Goal: Information Seeking & Learning: Learn about a topic

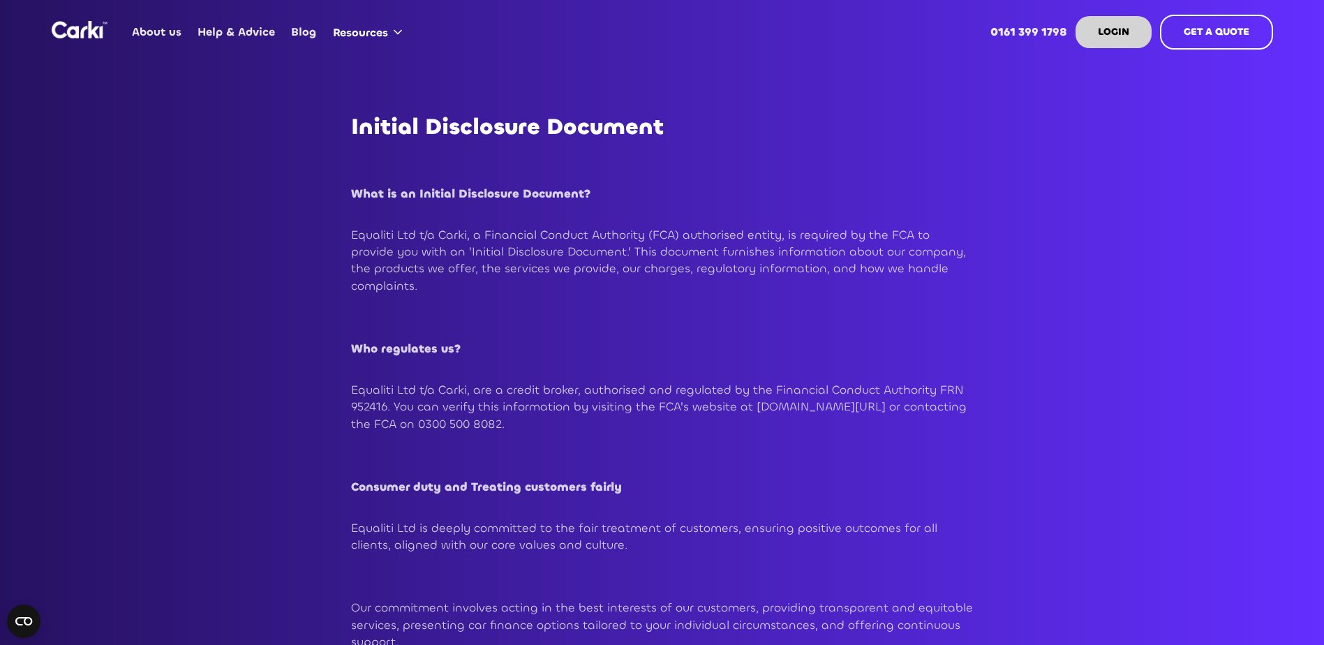
drag, startPoint x: 0, startPoint y: 0, endPoint x: 671, endPoint y: 384, distance: 772.9
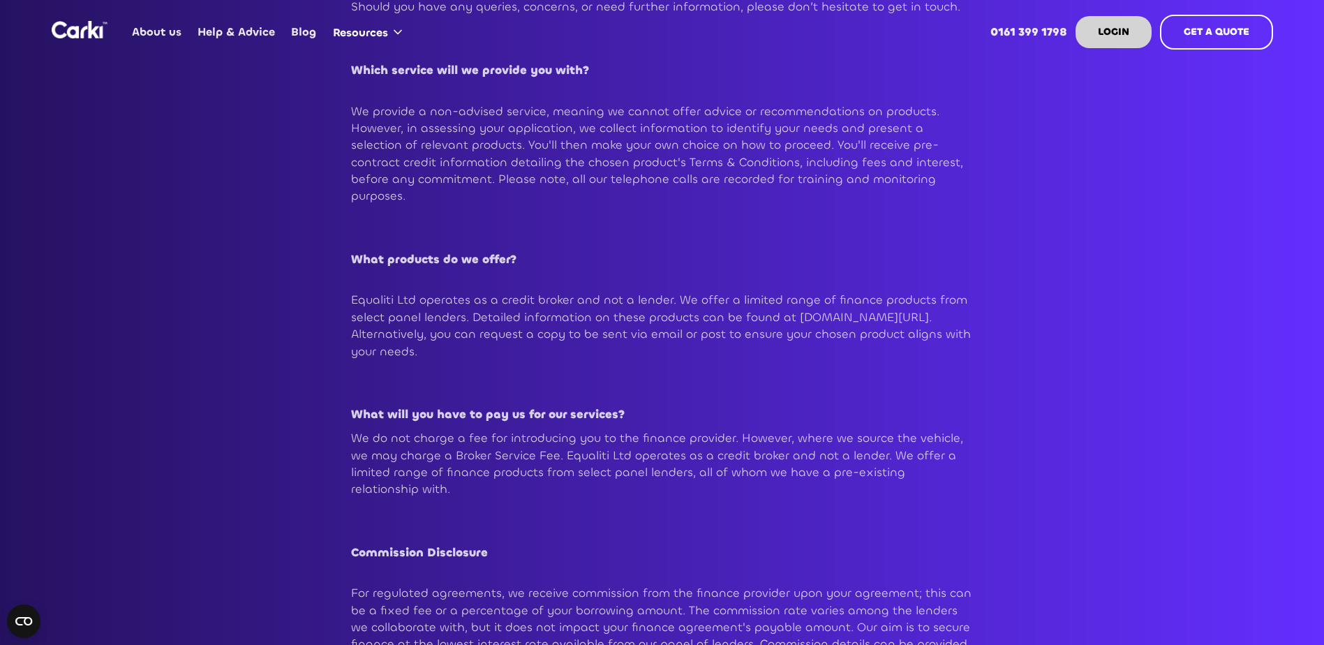
click at [666, 338] on p "Equaliti Ltd operates as a credit broker and not a lender. We offer a limited r…" at bounding box center [662, 326] width 622 height 68
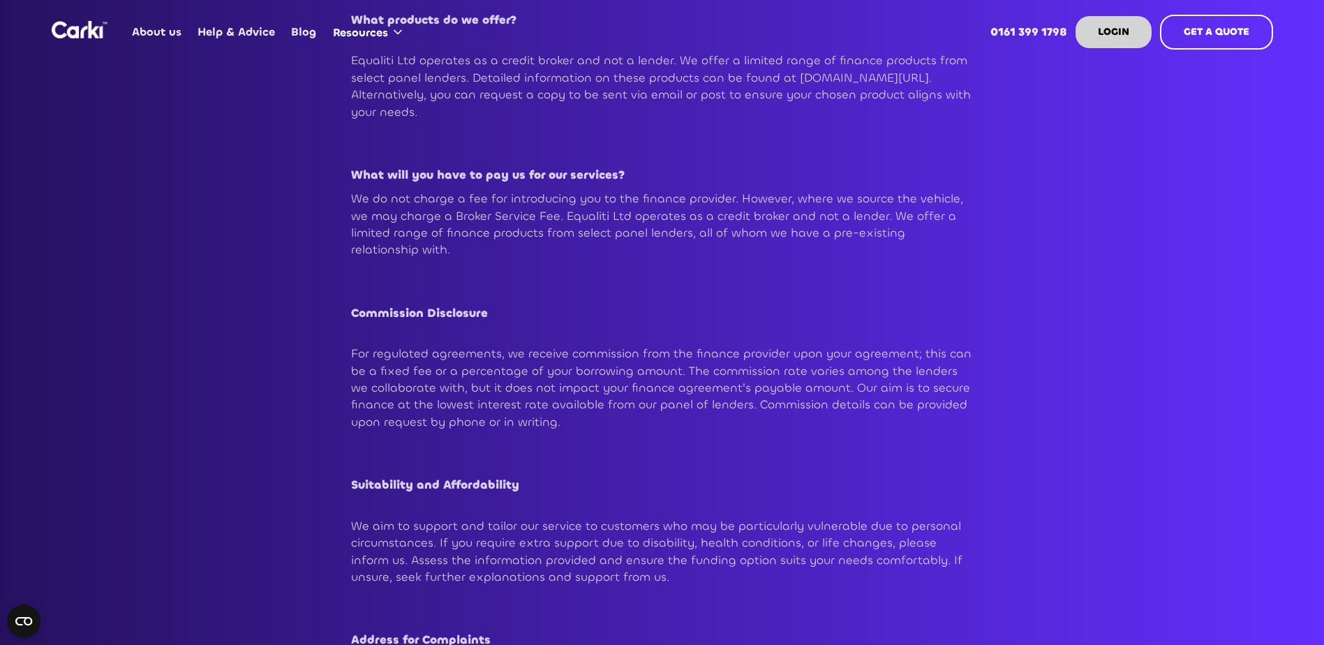
scroll to position [977, 0]
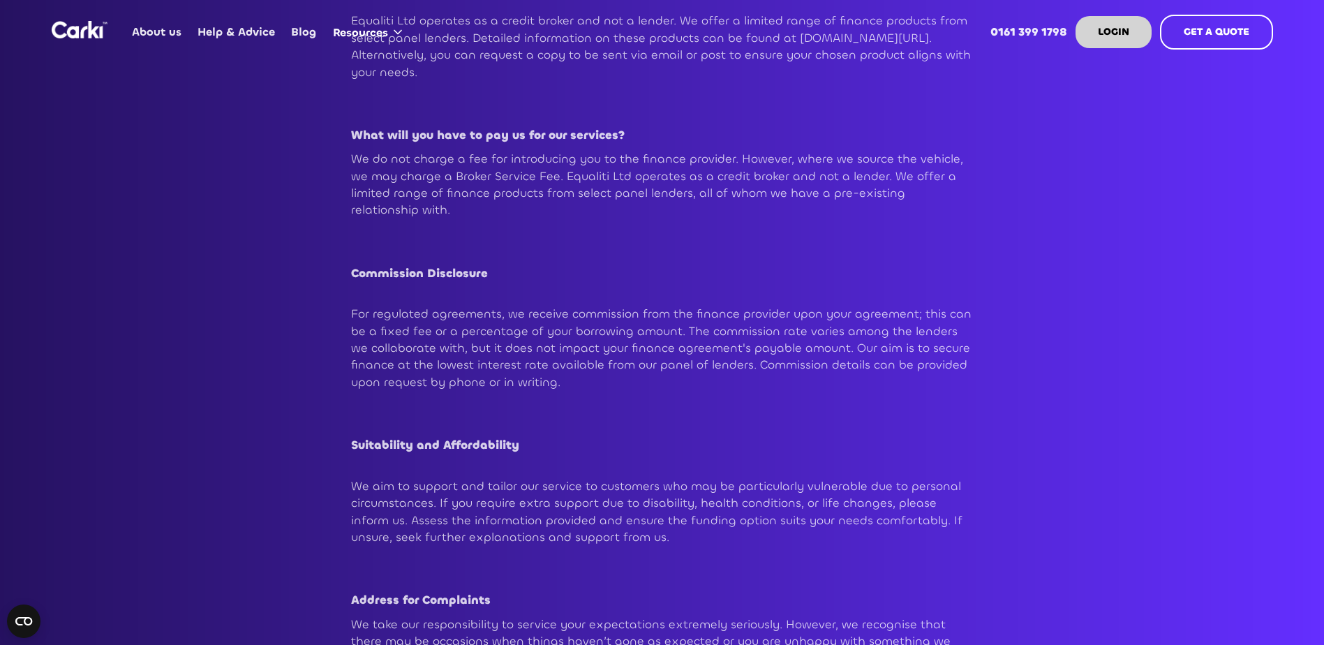
click at [615, 340] on p "For regulated agreements, we receive commission from the finance provider upon …" at bounding box center [662, 348] width 622 height 85
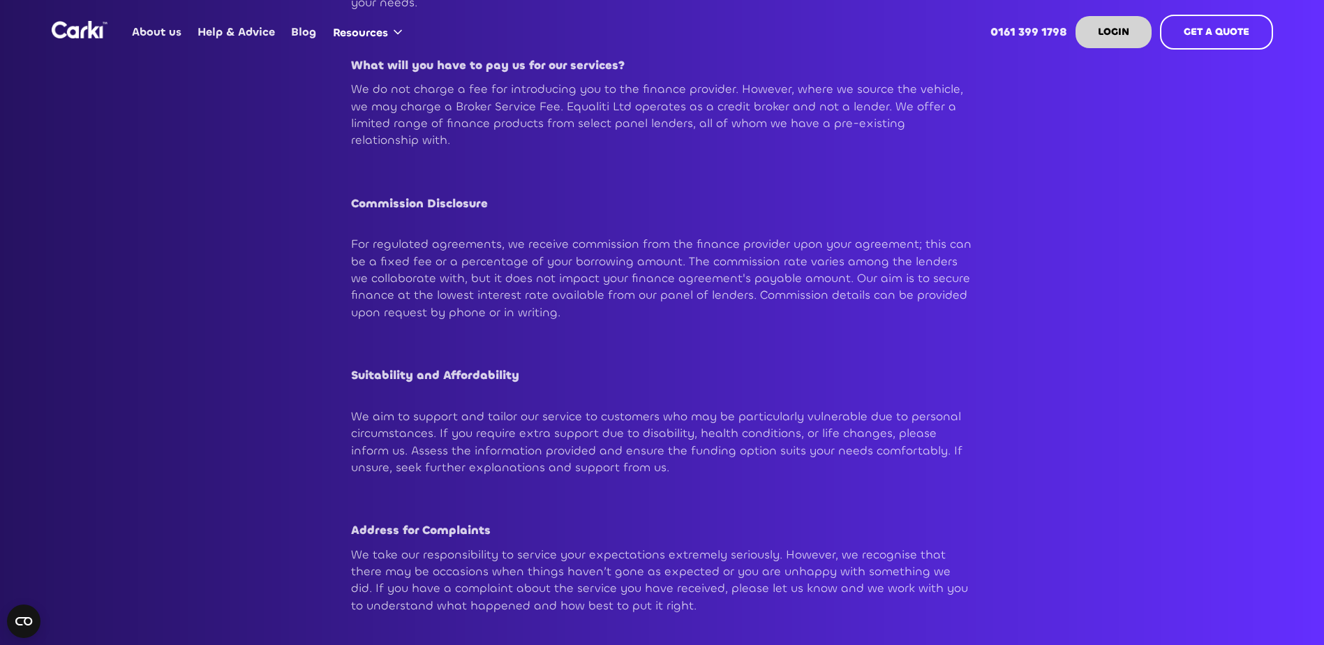
click at [656, 435] on p "We aim to support and tailor our service to customers who may be particularly v…" at bounding box center [662, 442] width 622 height 68
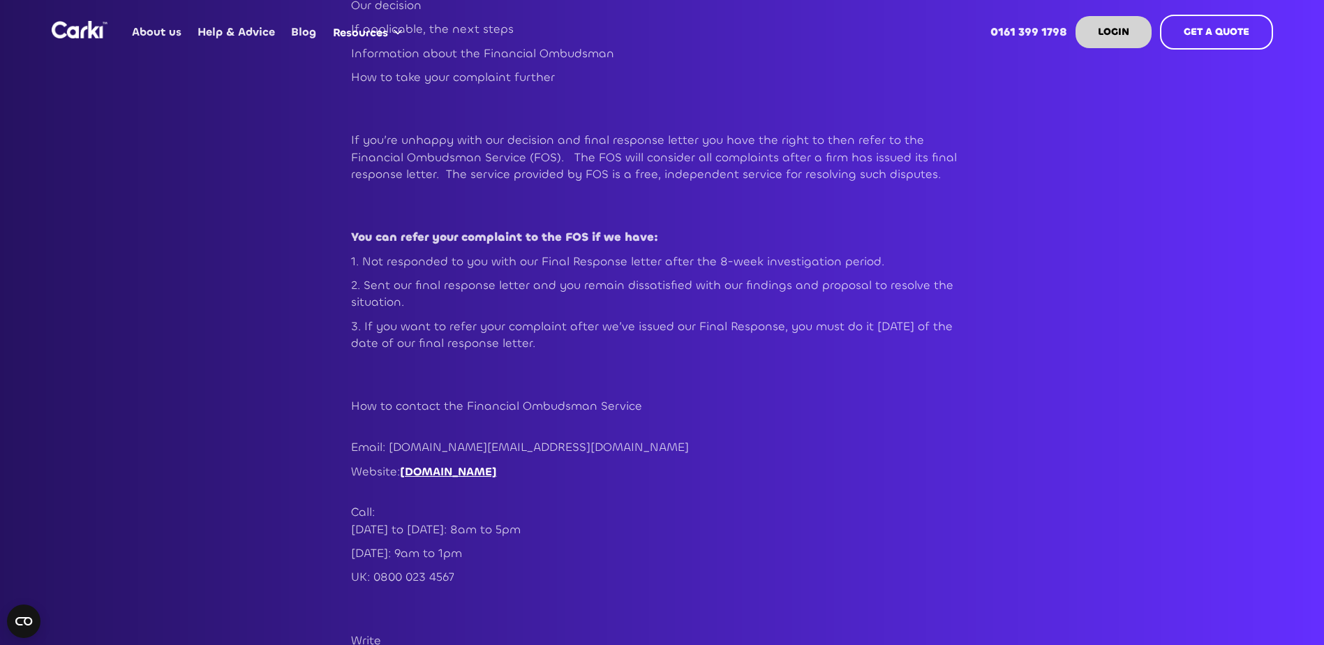
scroll to position [2861, 0]
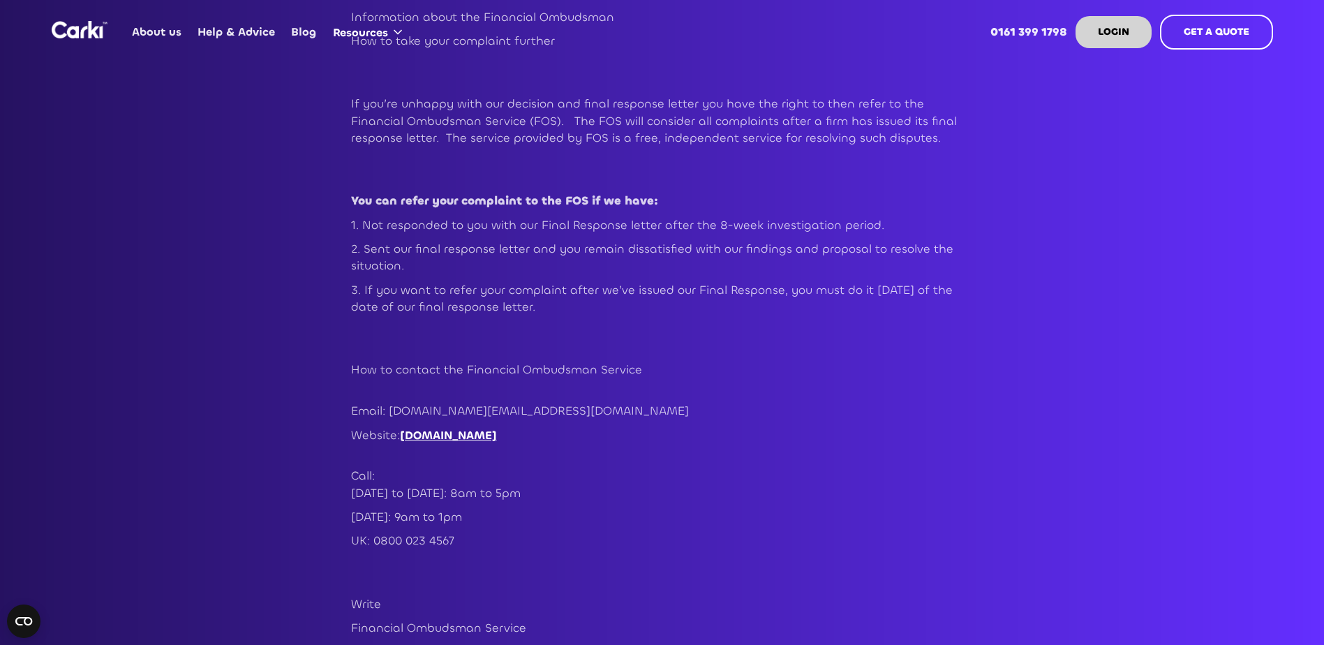
click at [381, 532] on p "UK: 0800 023 4567" at bounding box center [662, 540] width 622 height 17
click at [488, 428] on link "www.financial-ombudsman.org.uk" at bounding box center [448, 435] width 97 height 15
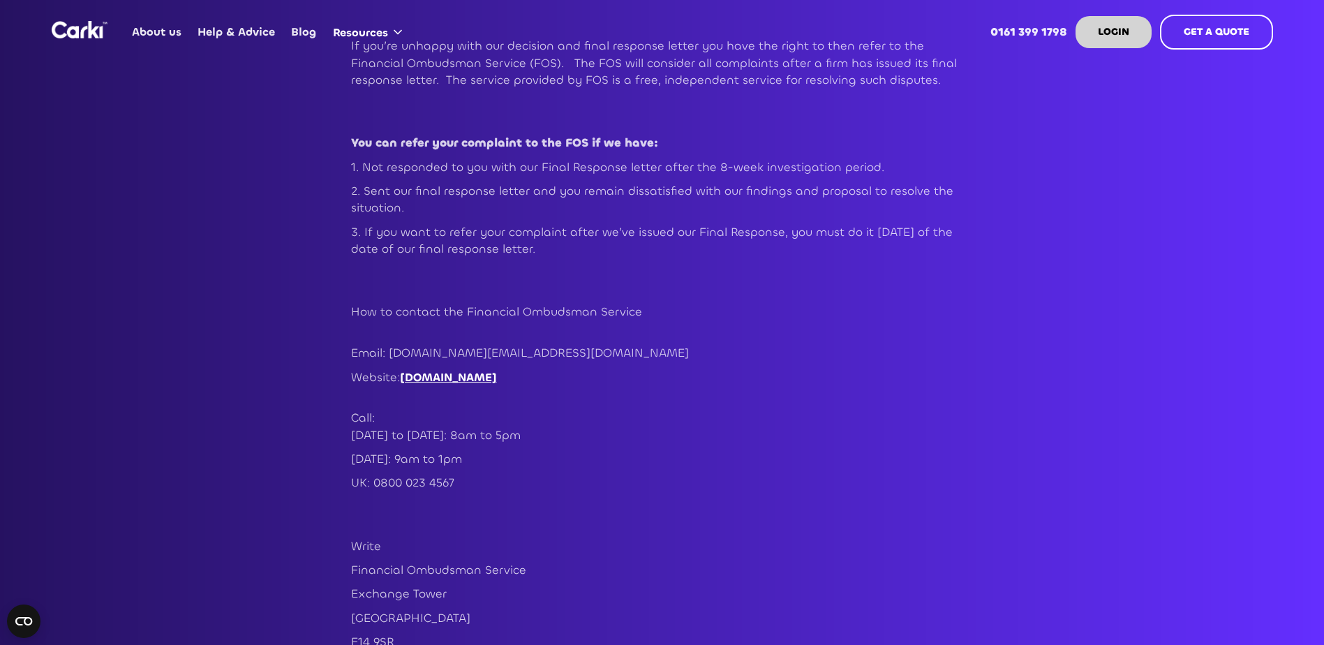
scroll to position [3070, 0]
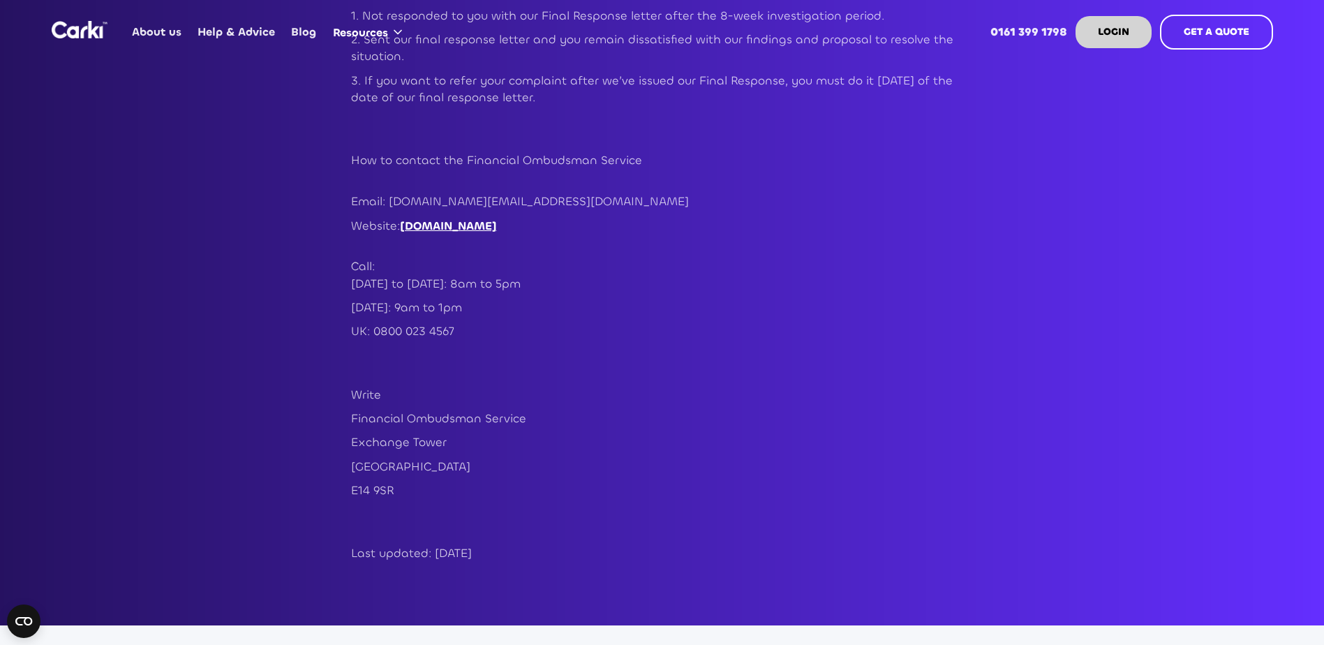
click at [696, 354] on h2 "‍" at bounding box center [662, 366] width 622 height 25
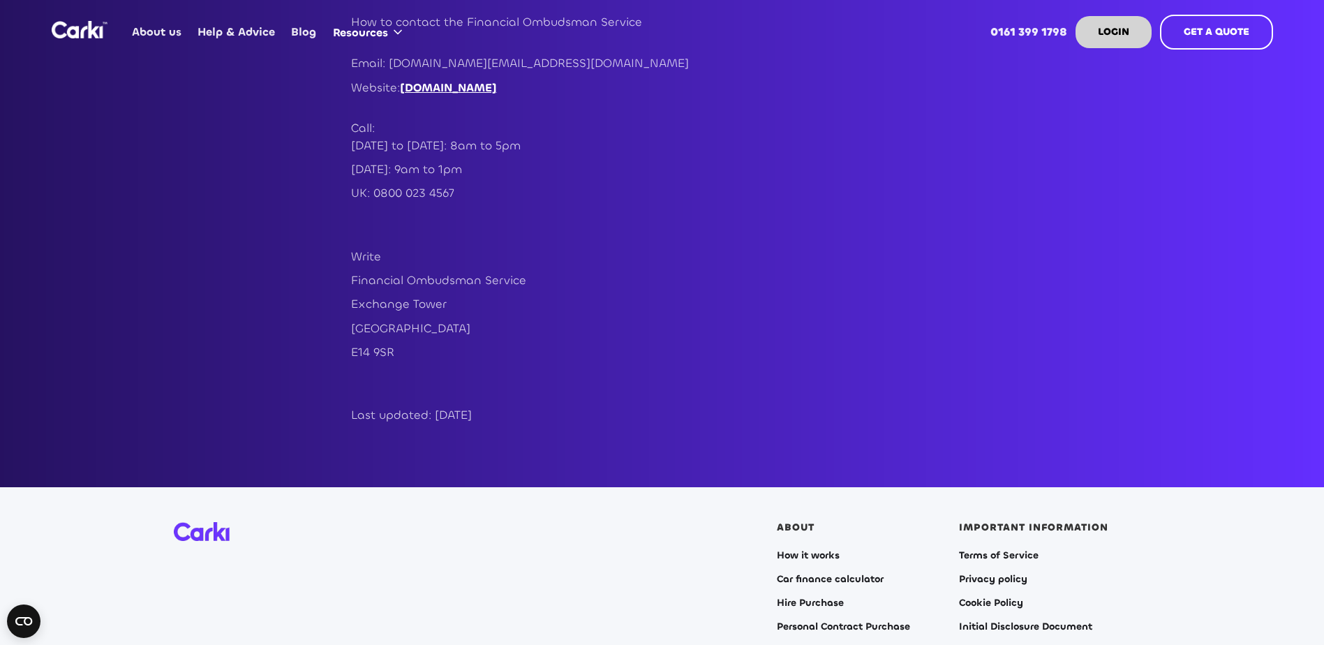
scroll to position [3209, 0]
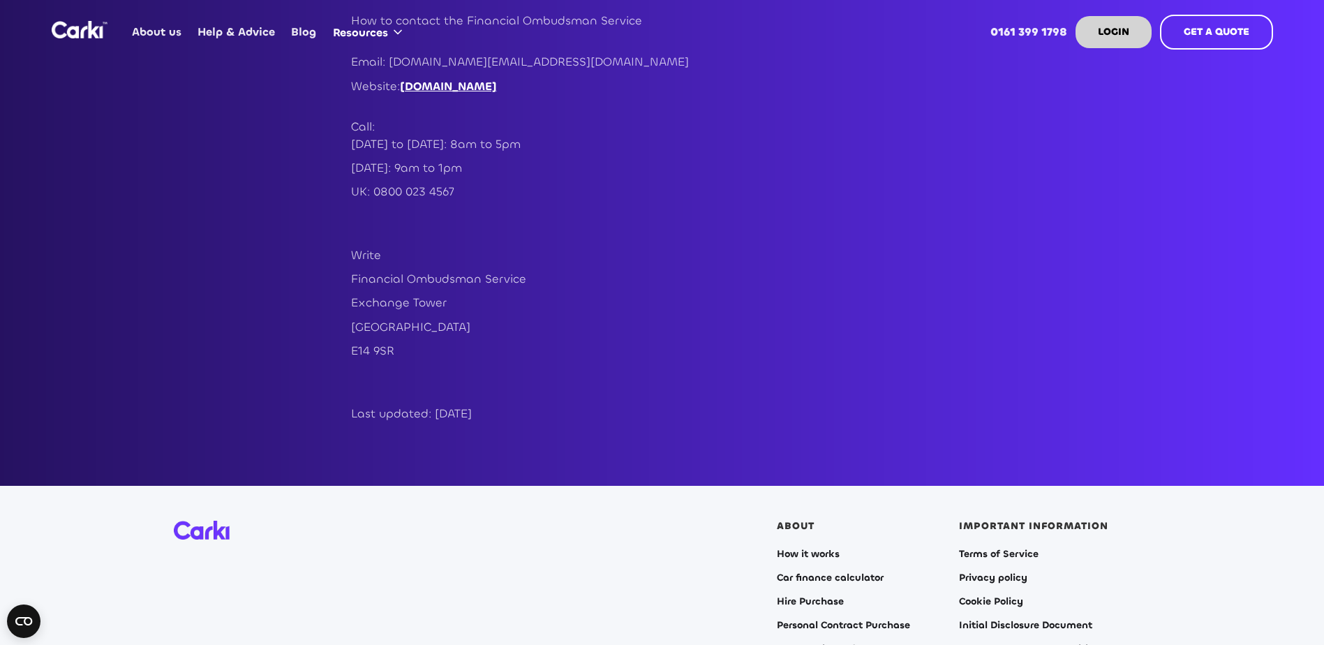
click at [435, 405] on p "Last updated: [DATE]" at bounding box center [662, 413] width 622 height 17
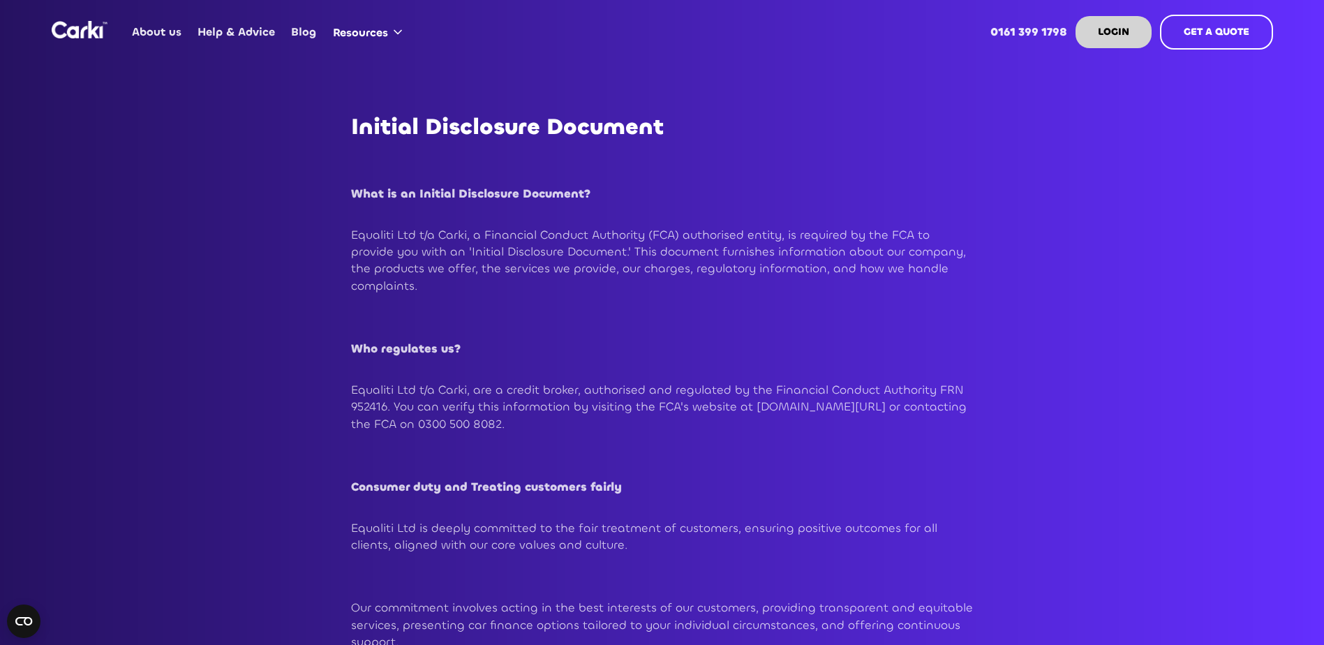
scroll to position [0, 0]
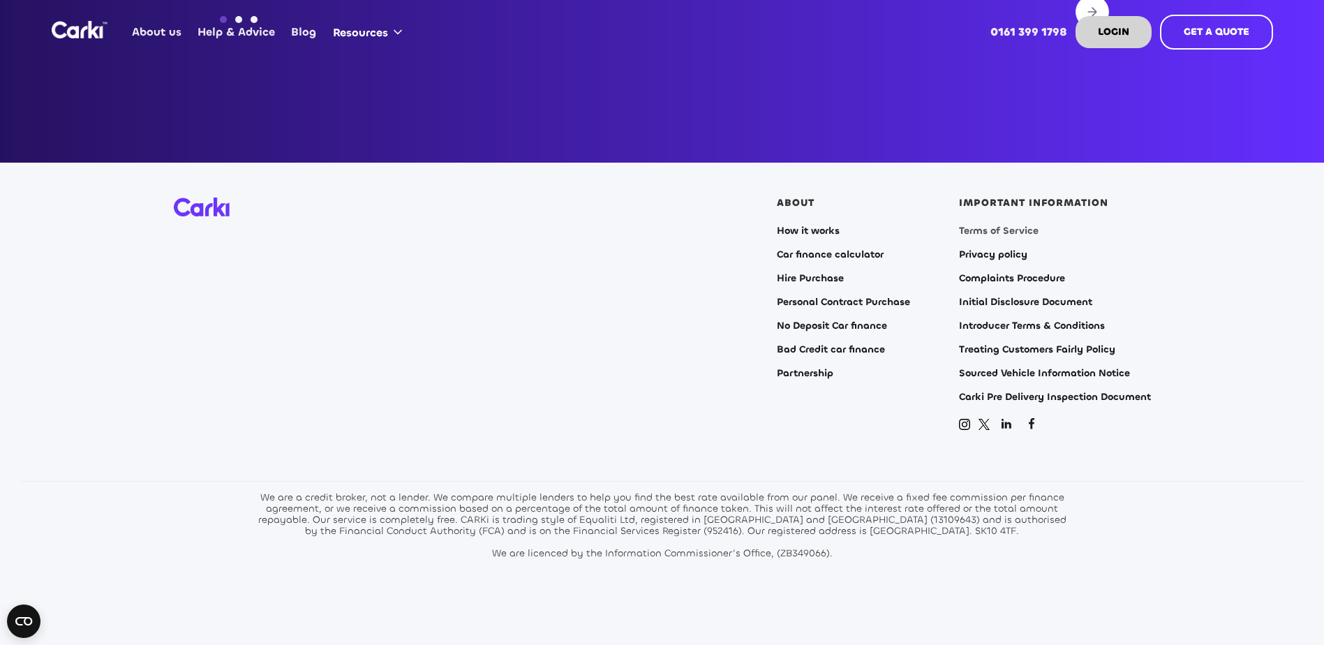
click at [980, 225] on link "Terms of Service" at bounding box center [999, 230] width 80 height 11
click at [971, 249] on link "Privacy policy" at bounding box center [993, 254] width 68 height 11
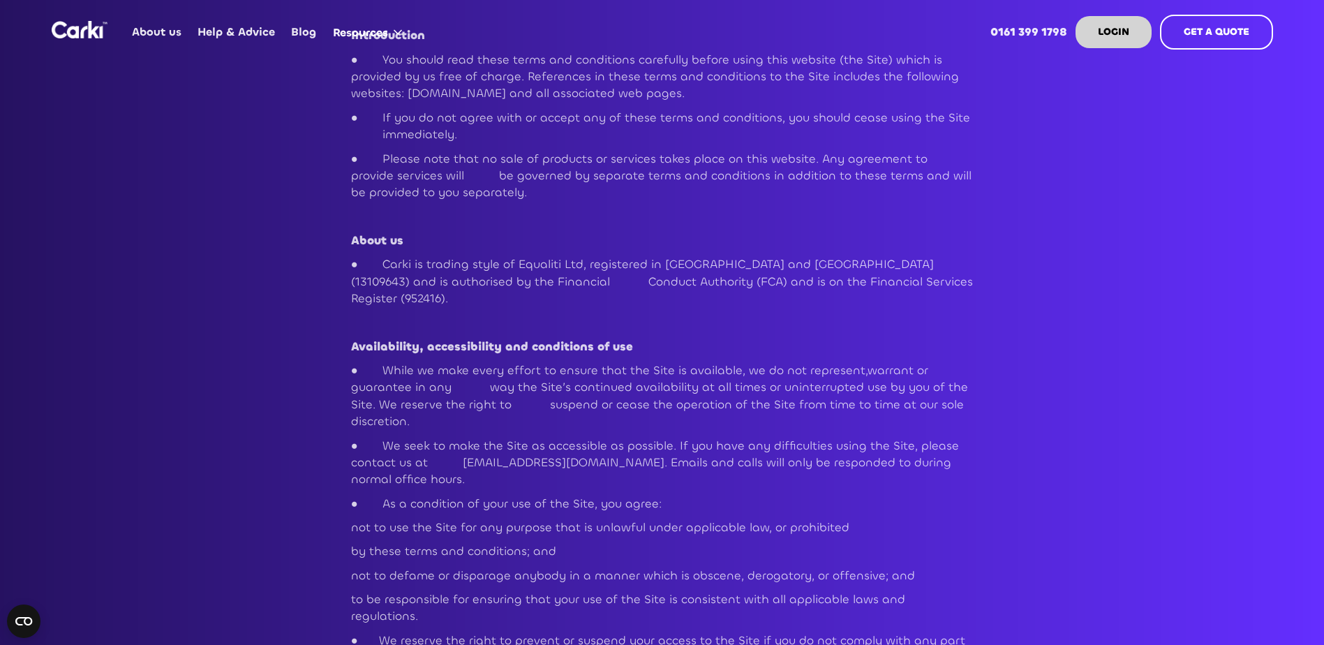
scroll to position [209, 0]
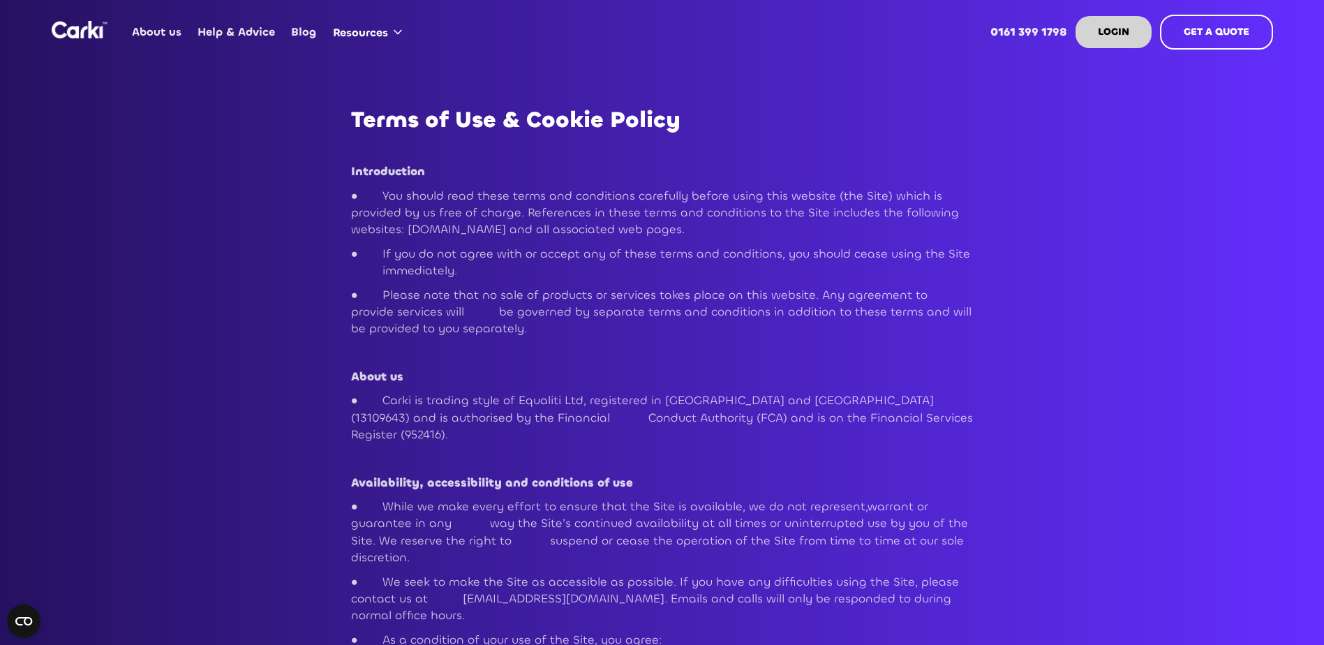
scroll to position [0, 0]
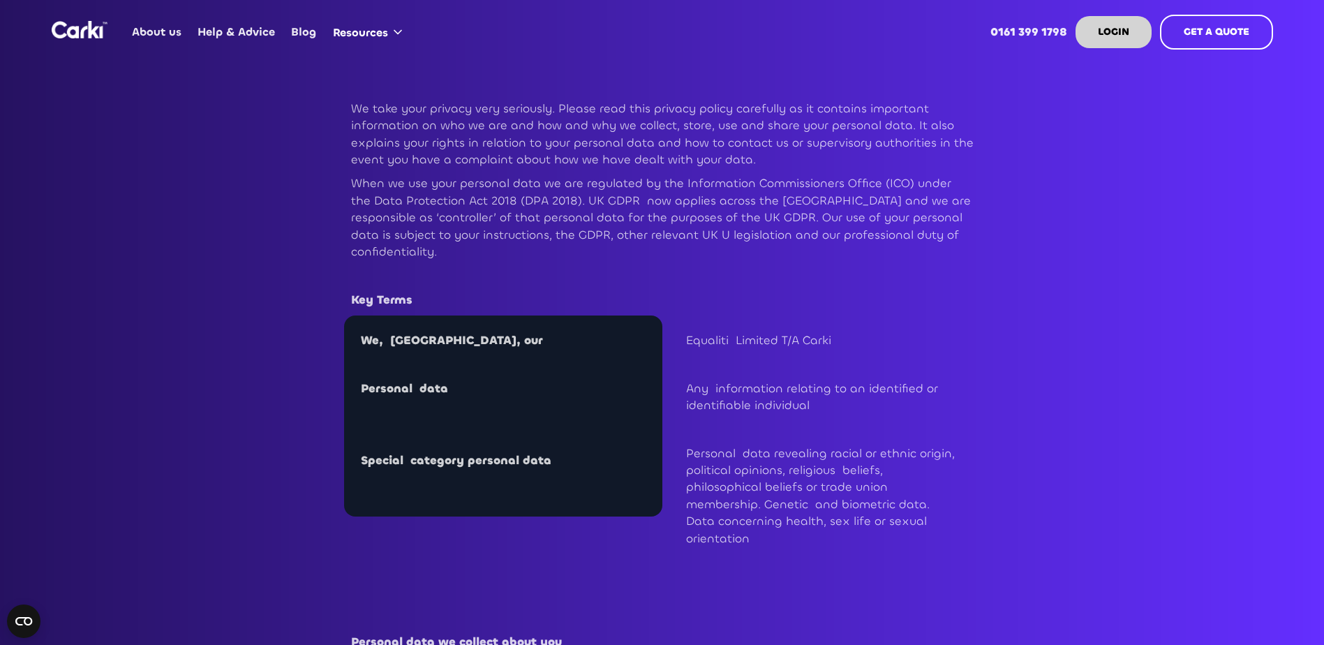
click at [505, 354] on div "We, us, our ‍ ‍ Personal data ‍ ‍ Special category personal data ‍" at bounding box center [508, 416] width 294 height 168
click at [433, 394] on strong "Personal data" at bounding box center [404, 388] width 87 height 15
click at [546, 466] on strong "Special category personal data" at bounding box center [456, 460] width 190 height 15
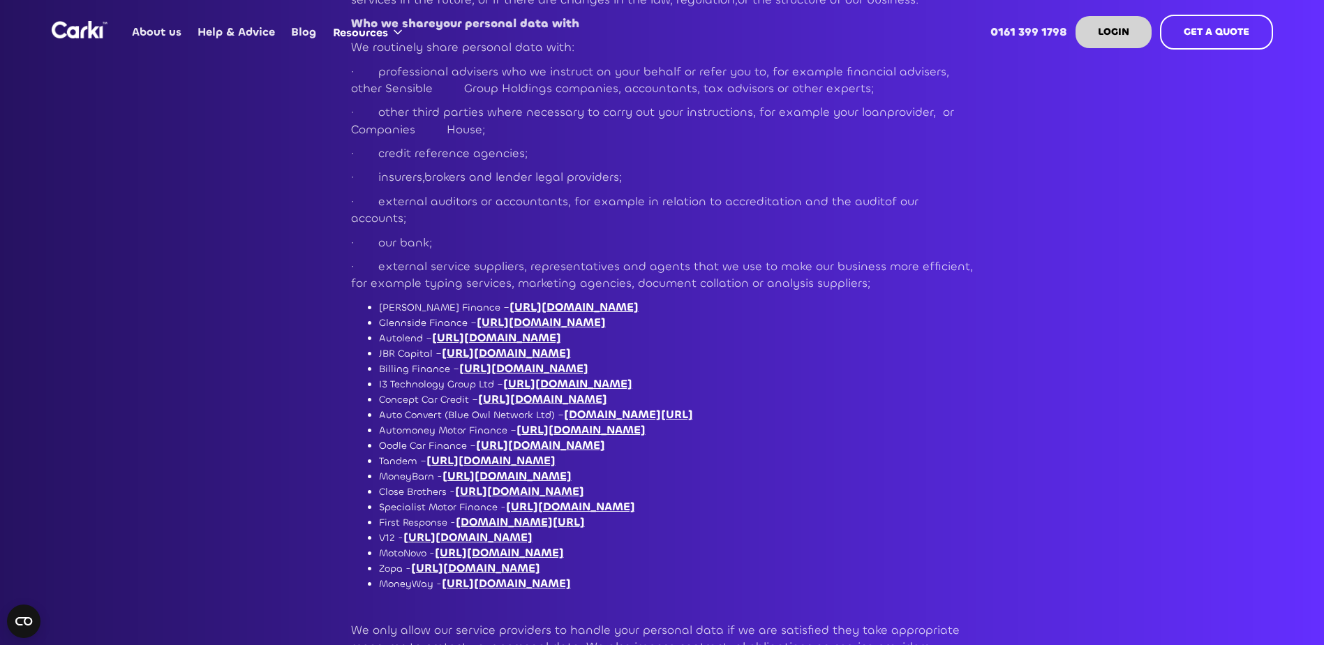
scroll to position [3837, 0]
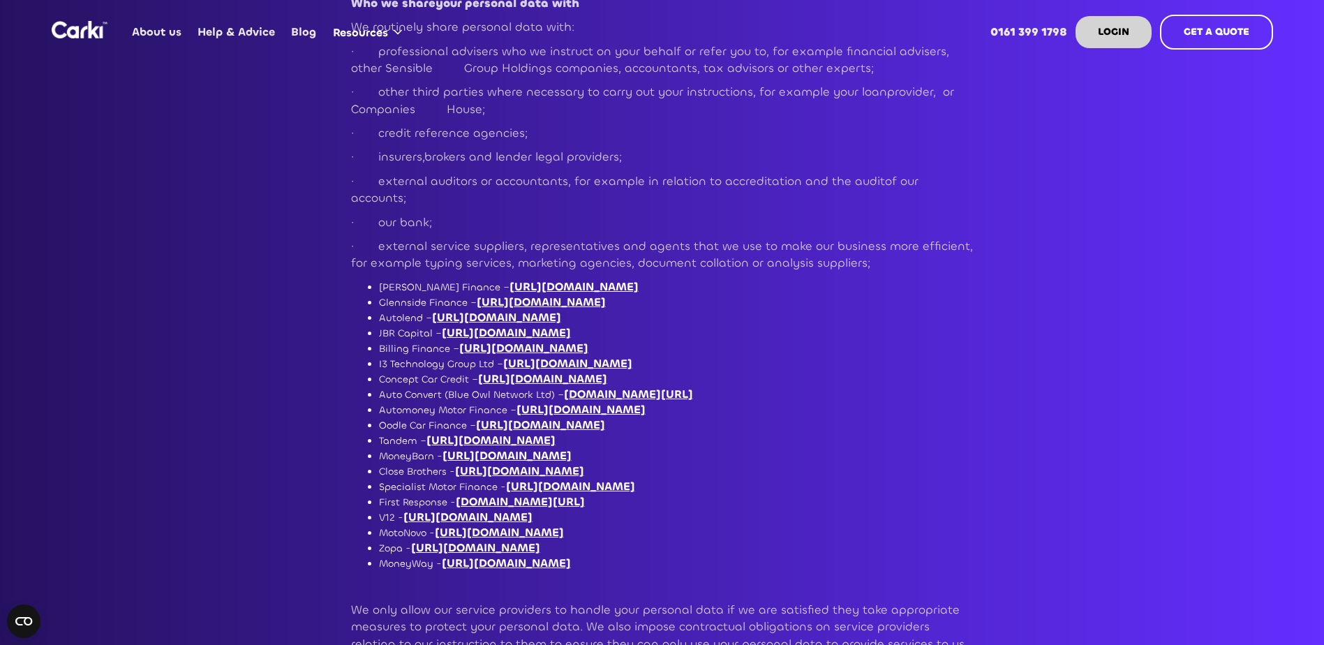
click at [491, 448] on link "https://www.moneybarn.com/privacy-policy/" at bounding box center [506, 455] width 129 height 15
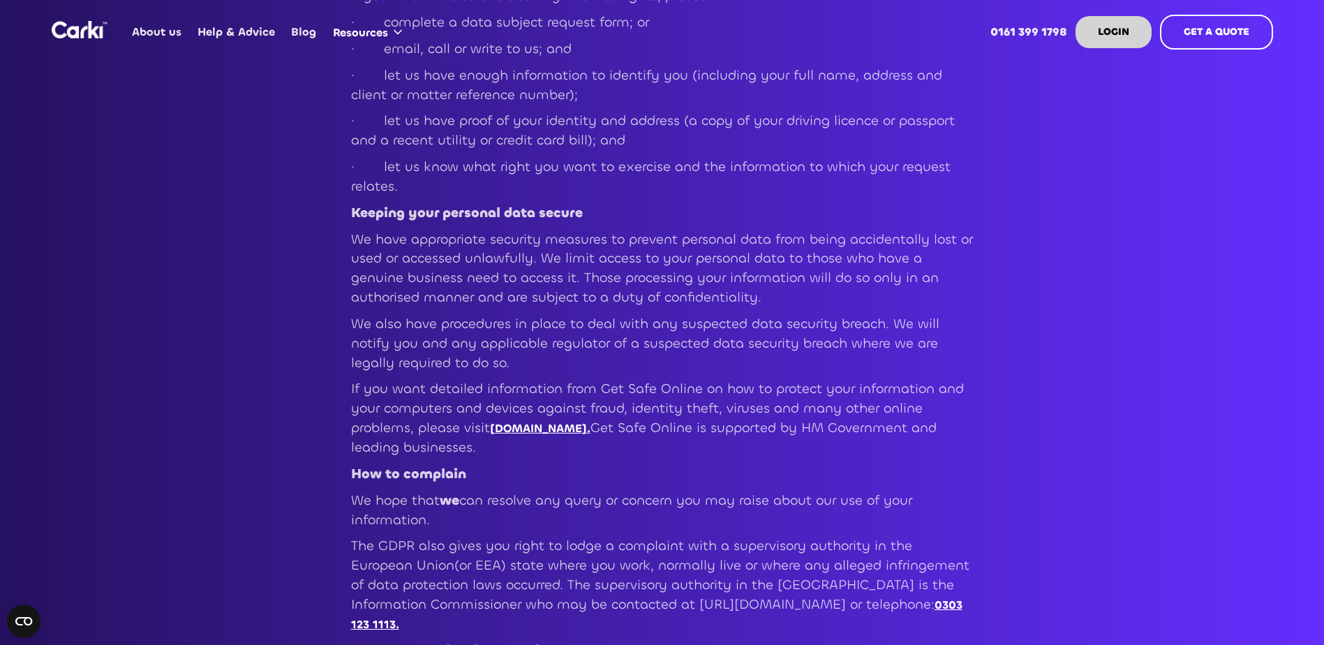
scroll to position [6000, 0]
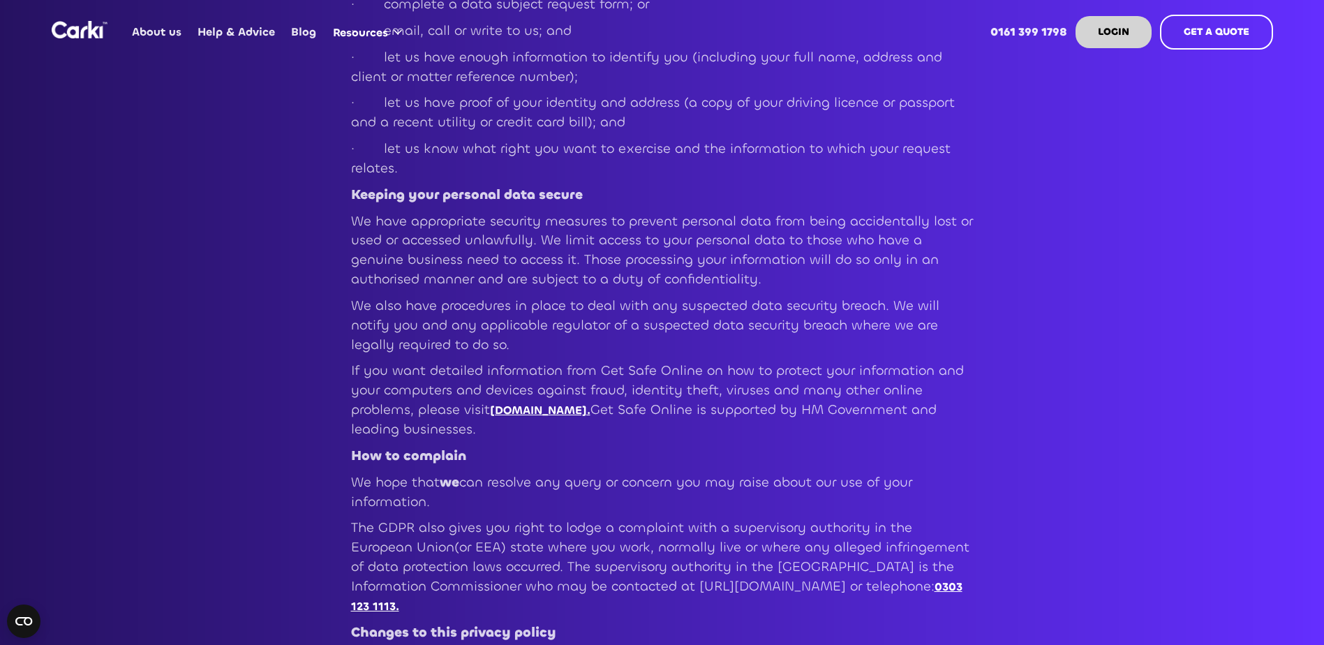
click at [556, 403] on link "www.getsafeonline.org." at bounding box center [540, 410] width 100 height 15
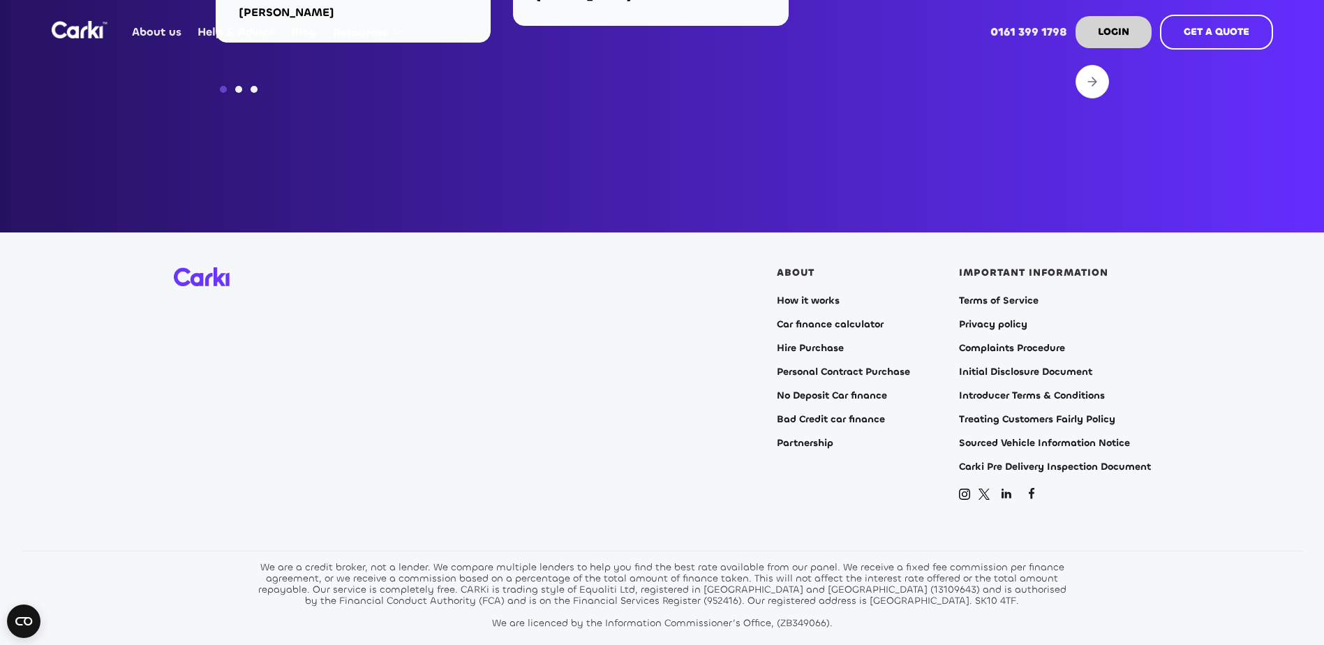
scroll to position [5652, 0]
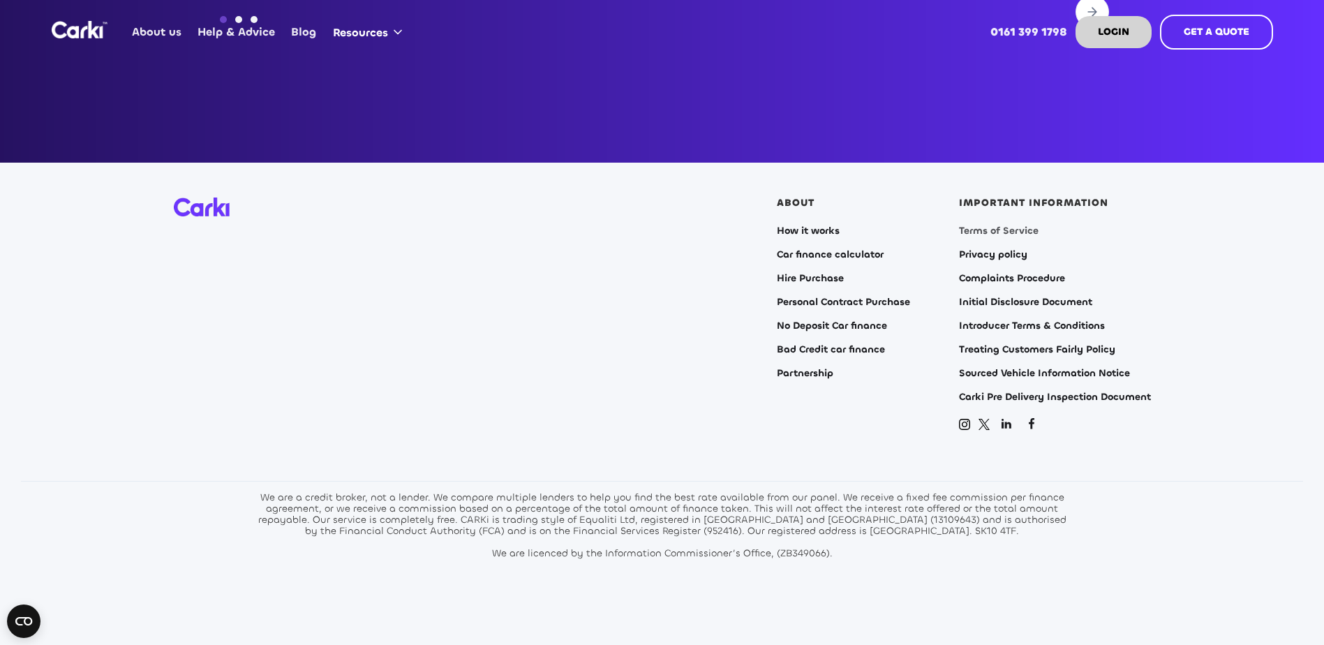
click at [1016, 225] on link "Terms of Service" at bounding box center [999, 230] width 80 height 11
click at [1015, 225] on link "Terms of Service" at bounding box center [999, 230] width 80 height 11
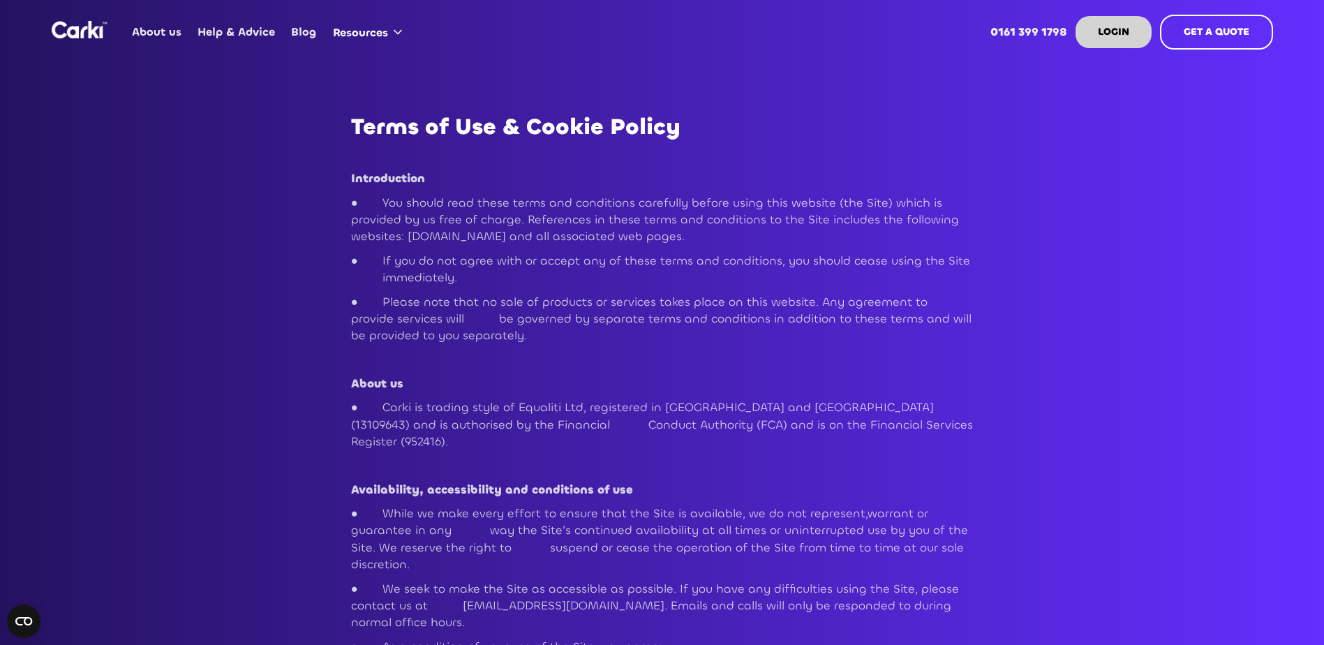
click at [775, 277] on p "● If you do not agree with or accept any of these terms and conditions, you sho…" at bounding box center [662, 270] width 622 height 34
click at [902, 421] on p "● Carki is trading style of Equaliti Ltd, registered in [GEOGRAPHIC_DATA] and […" at bounding box center [662, 424] width 622 height 51
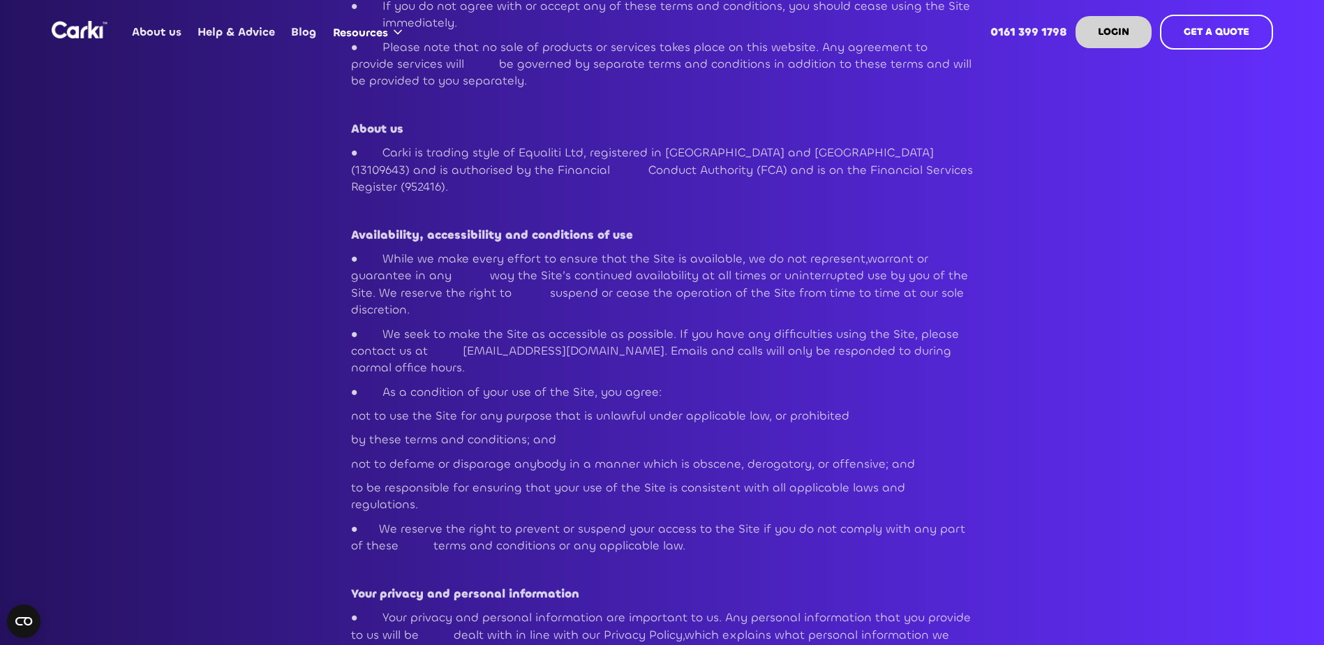
scroll to position [279, 0]
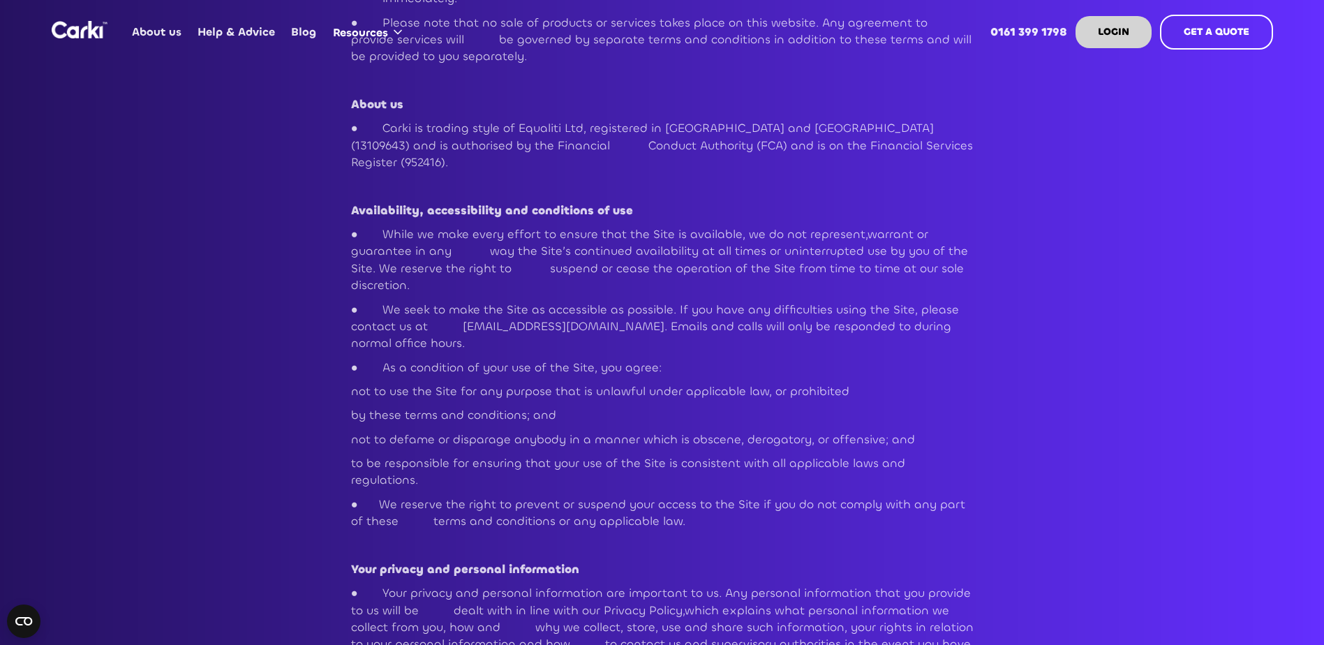
click at [818, 407] on p "by these terms and conditions; and" at bounding box center [662, 415] width 622 height 17
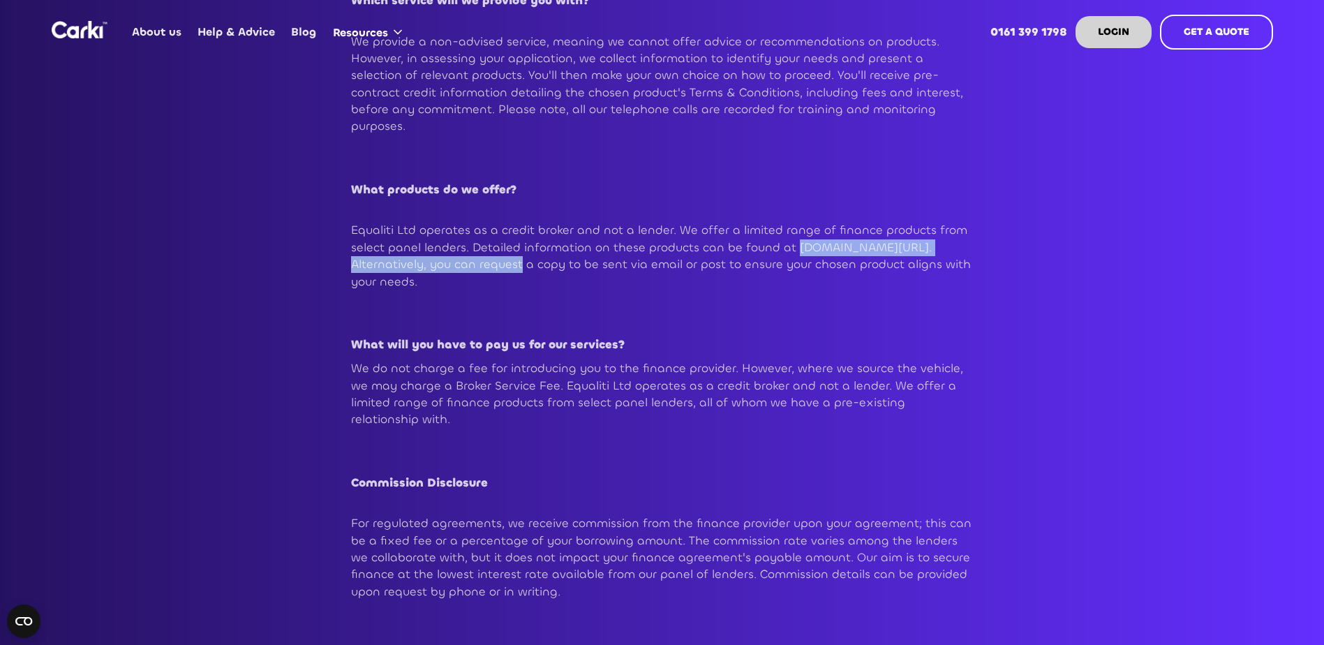
click at [64, 35] on img "home" at bounding box center [80, 29] width 56 height 17
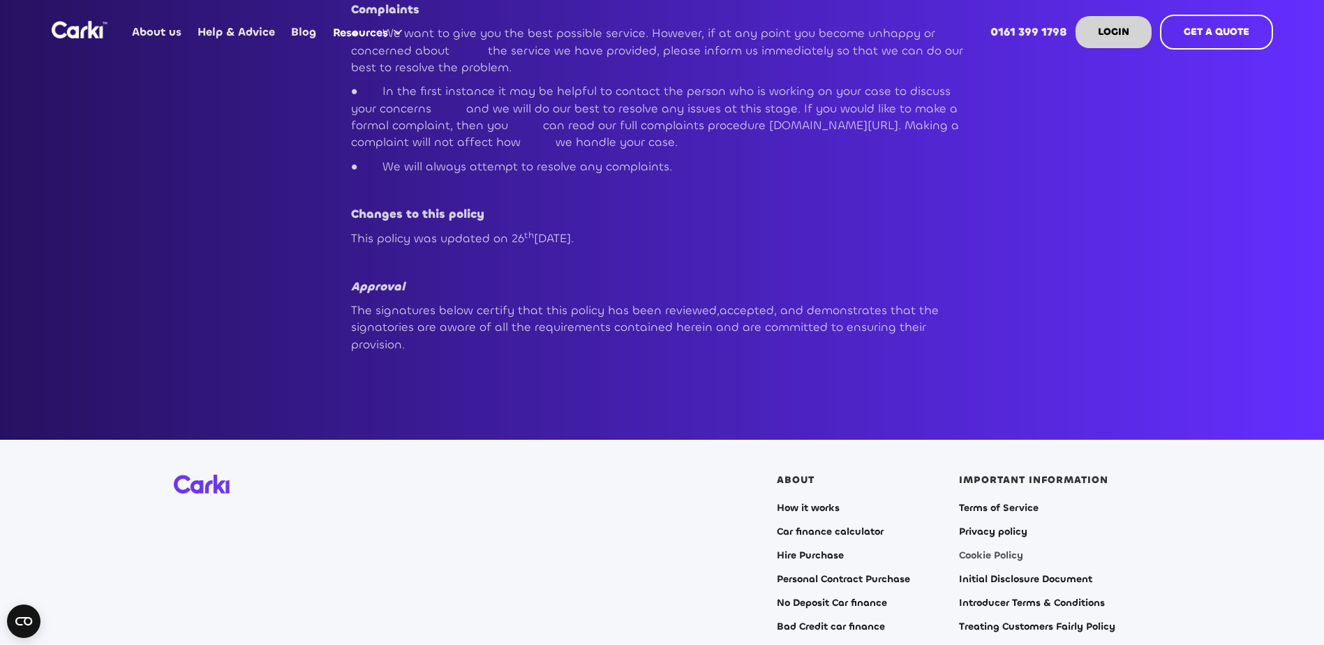
scroll to position [2877, 0]
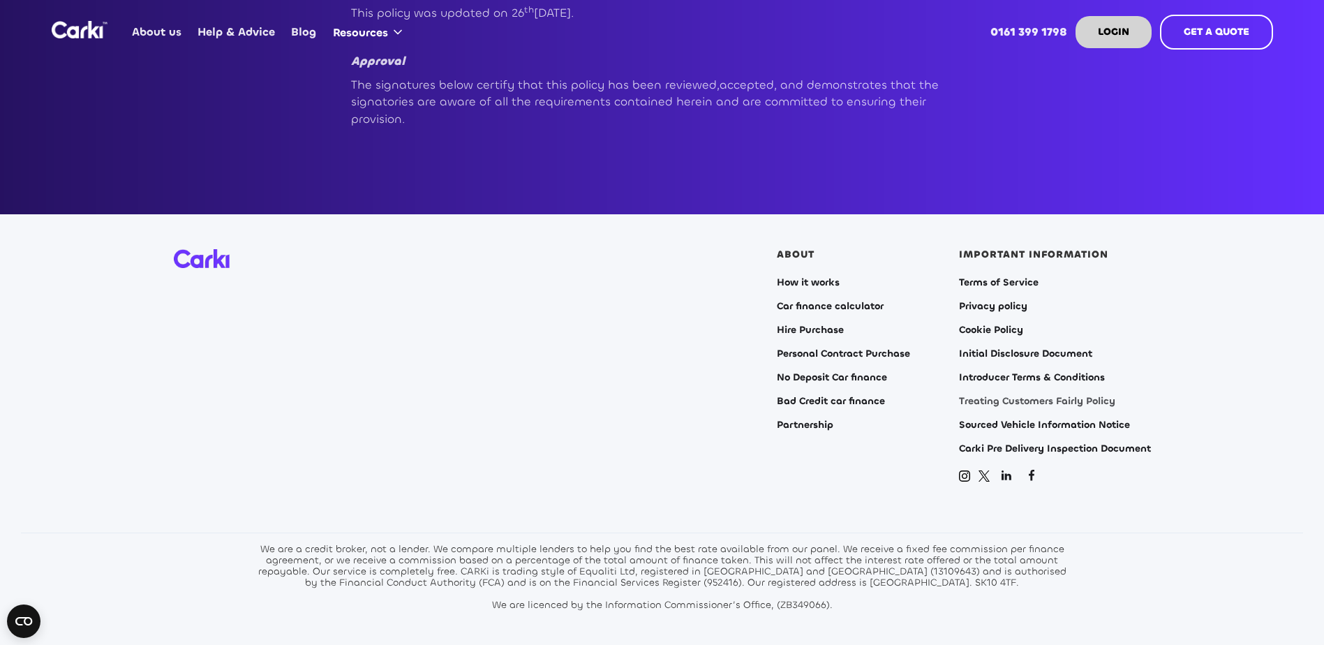
click at [1000, 396] on link "Treating Customers Fairly Policy" at bounding box center [1037, 401] width 156 height 11
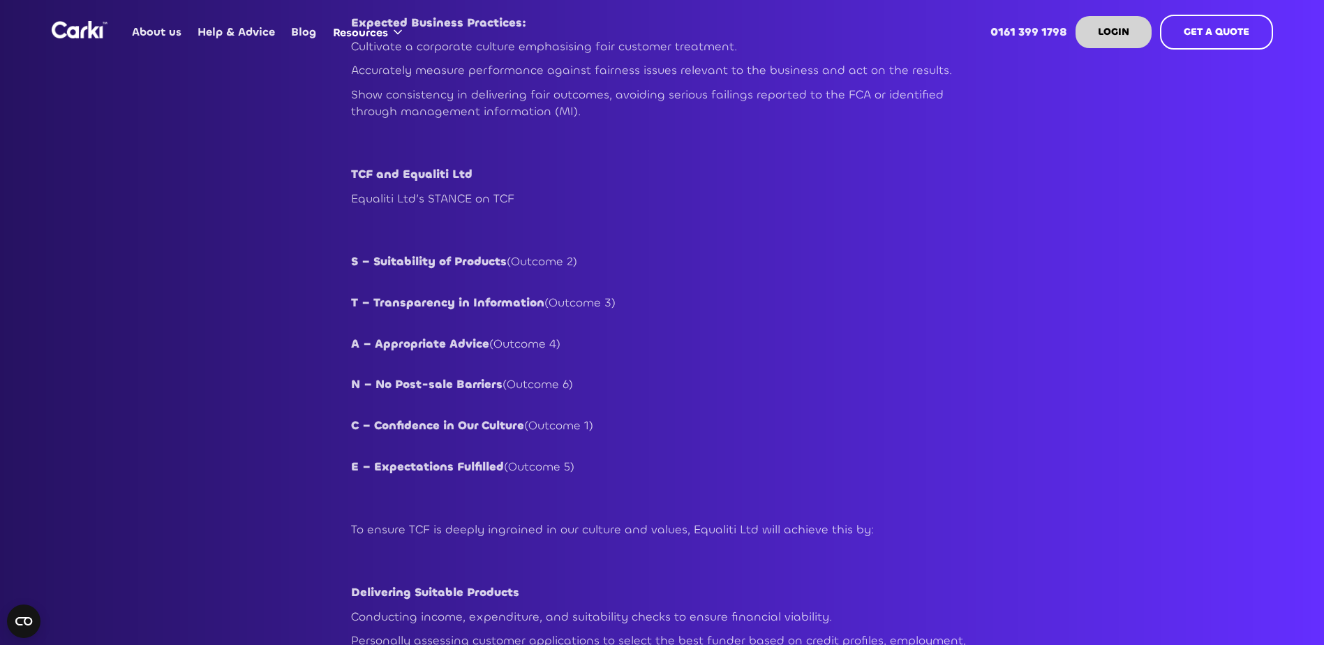
scroll to position [1186, 0]
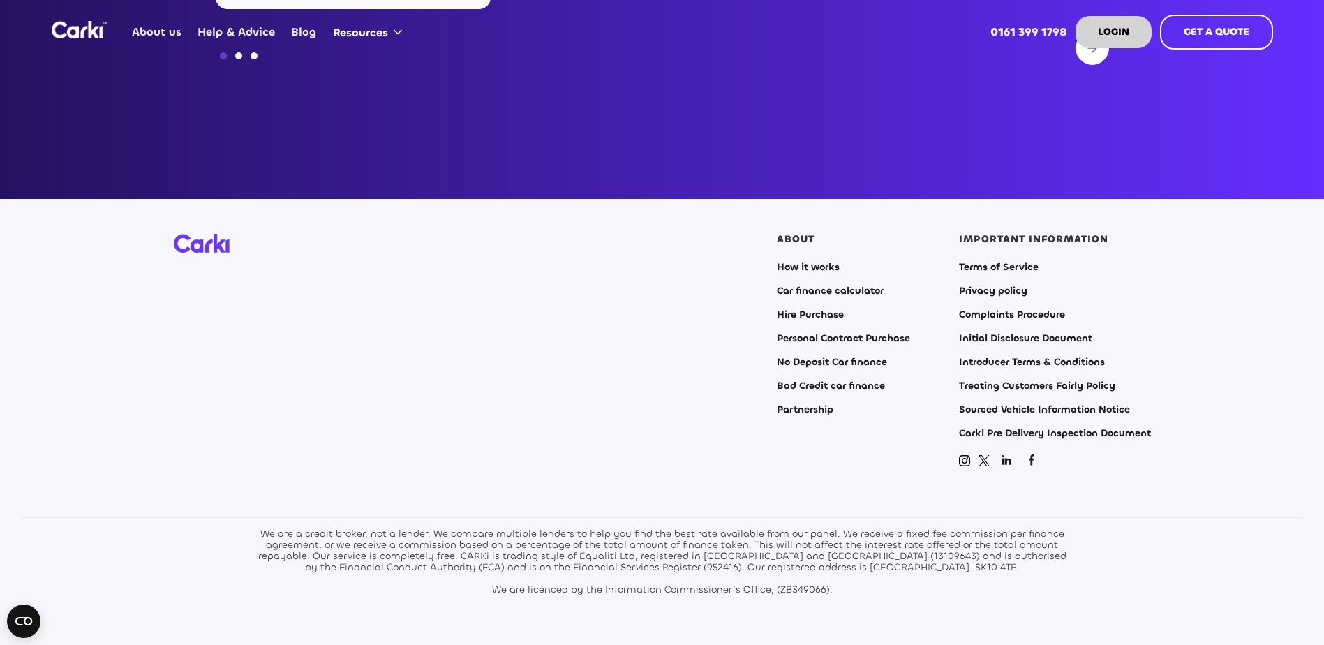
scroll to position [5652, 0]
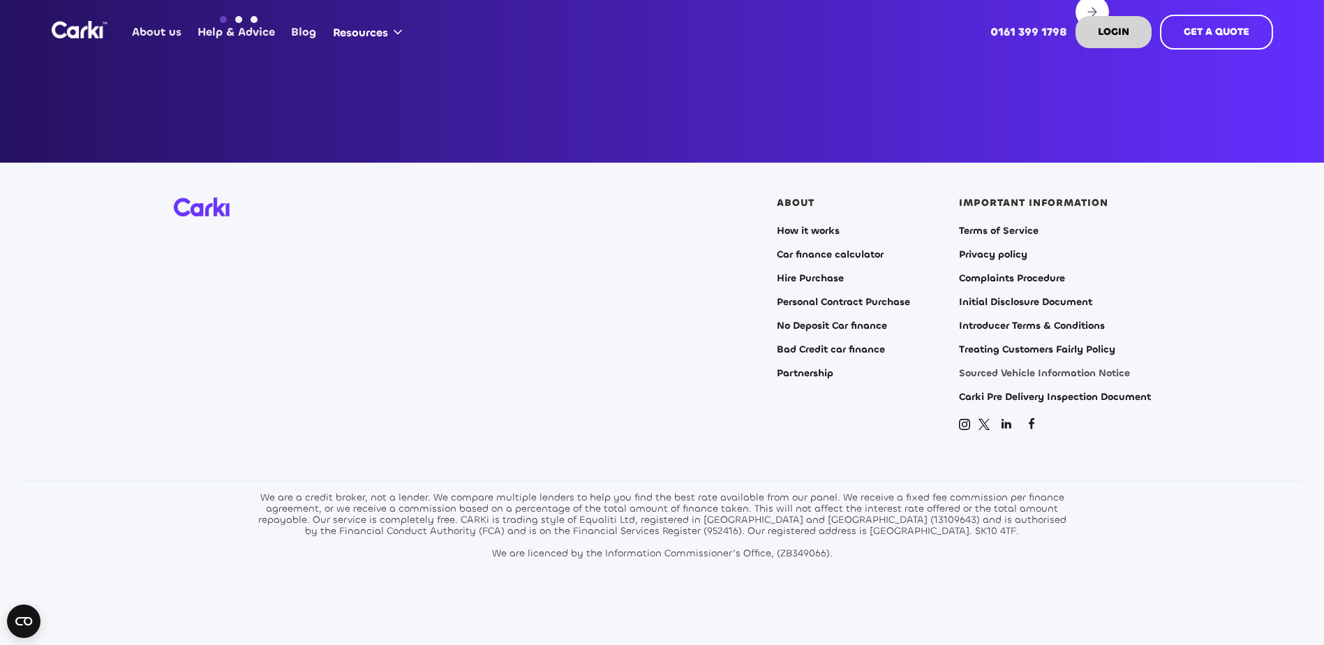
click at [1004, 368] on link "Sourced Vehicle Information Notice" at bounding box center [1044, 373] width 171 height 11
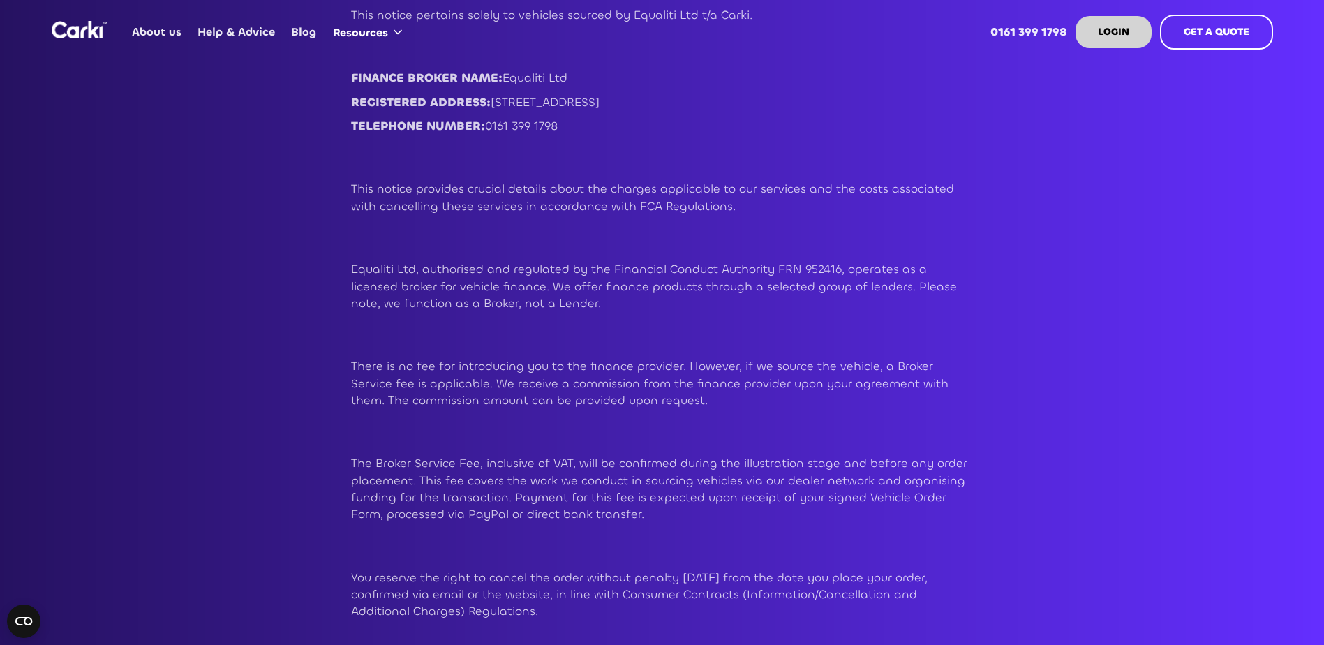
scroll to position [209, 0]
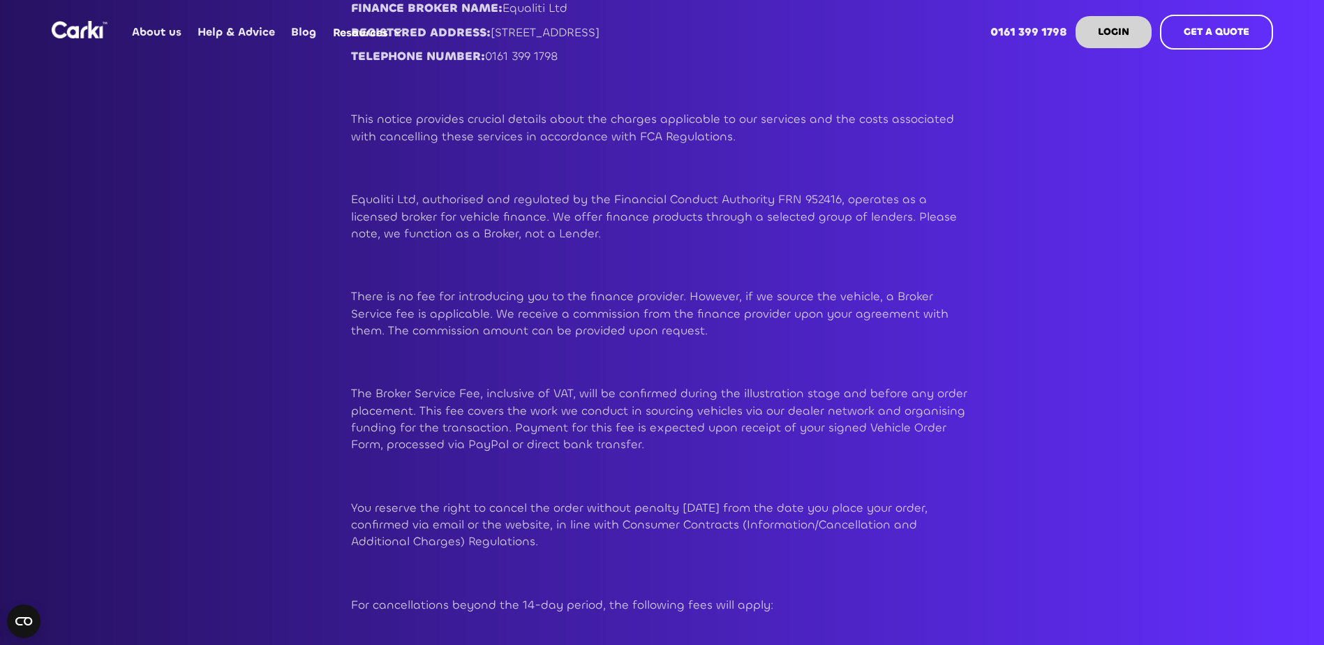
click at [620, 442] on p "The Broker Service Fee, inclusive of VAT, will be confirmed during the illustra…" at bounding box center [662, 419] width 622 height 68
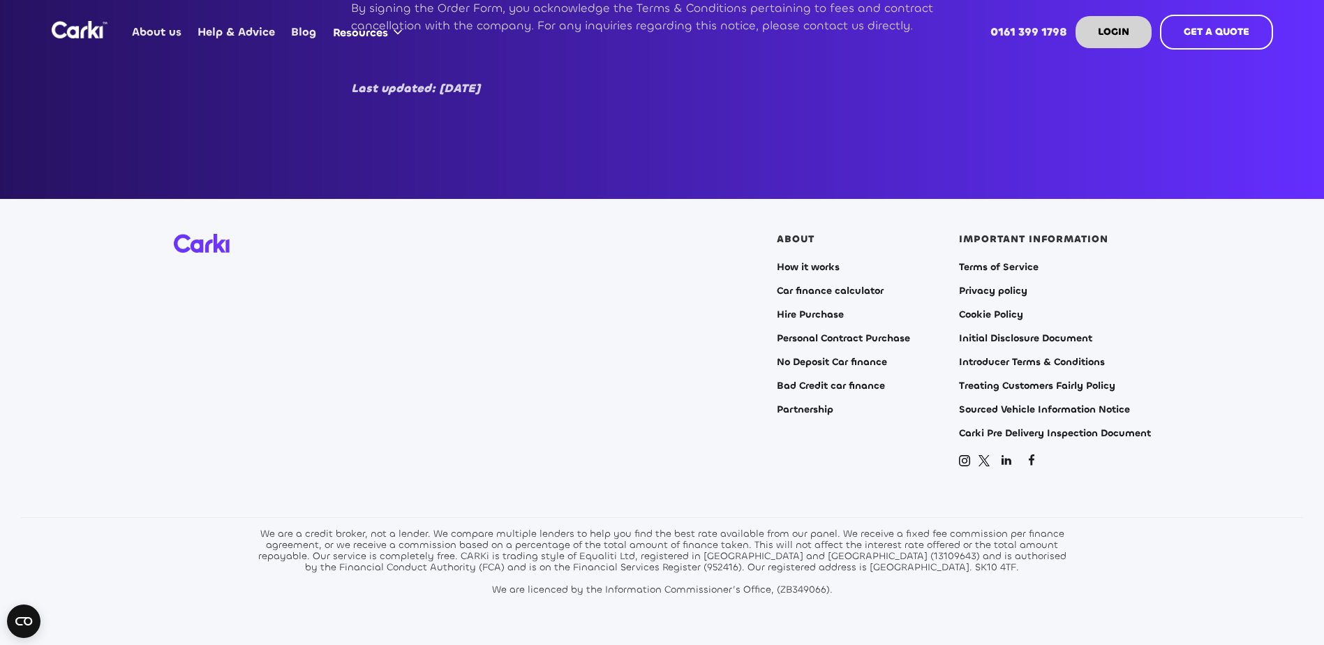
scroll to position [907, 0]
